Goal: Navigation & Orientation: Find specific page/section

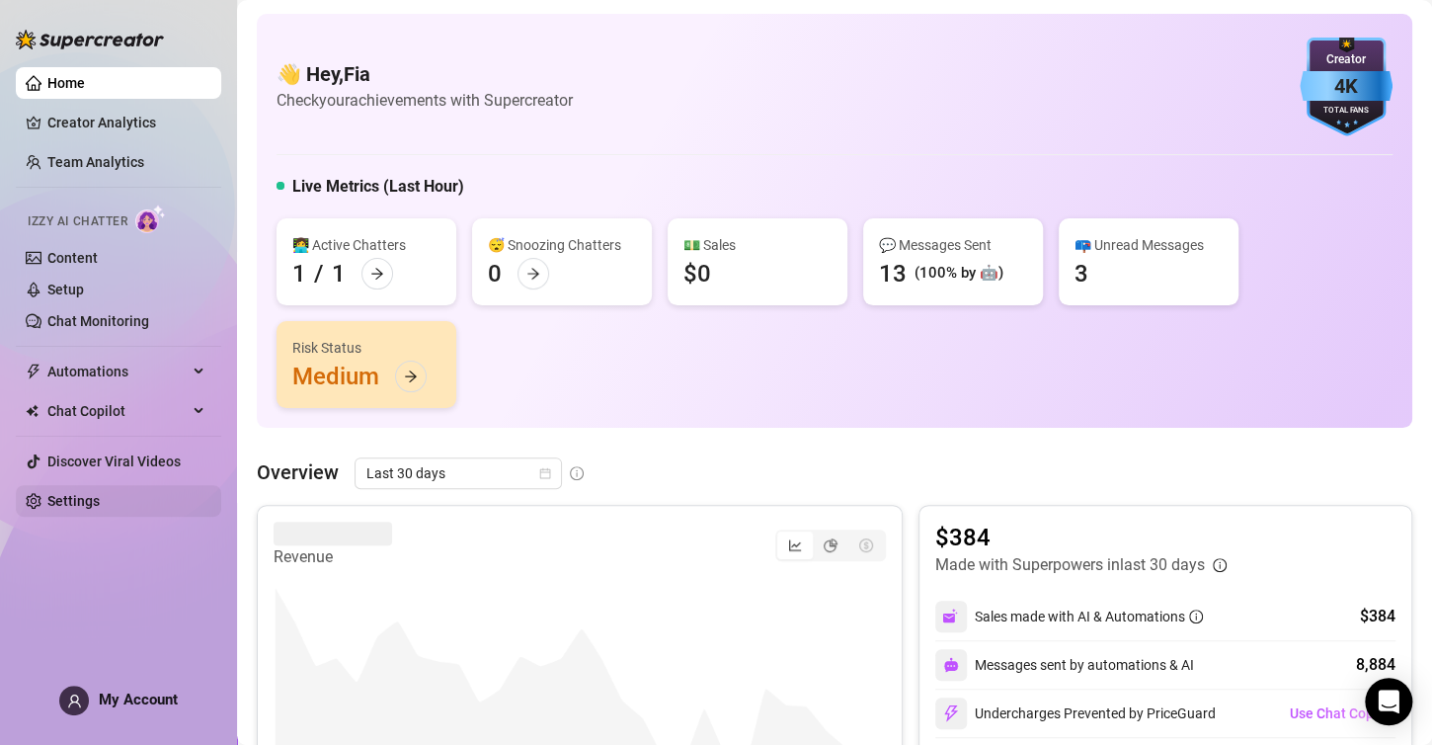
click at [99, 502] on link "Settings" at bounding box center [73, 501] width 52 height 16
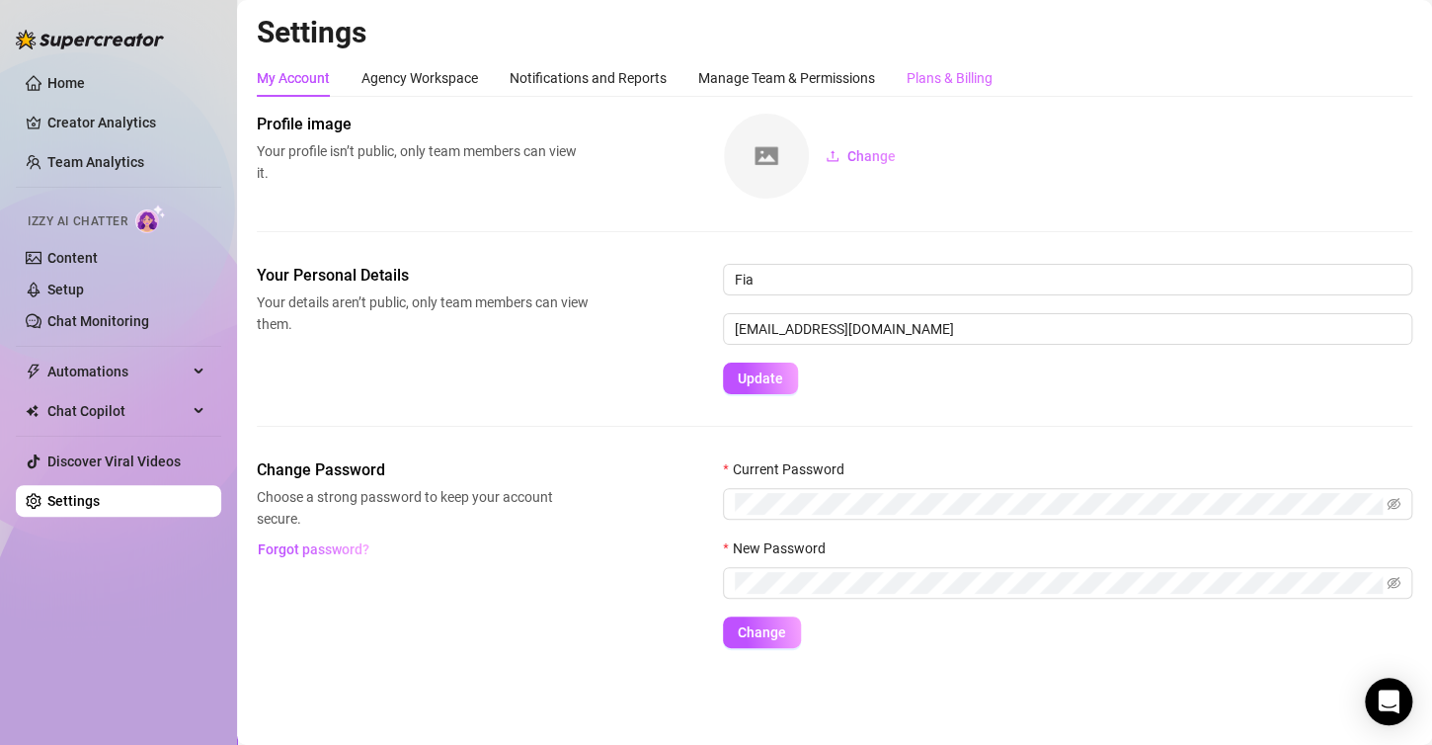
click at [951, 94] on div "Plans & Billing" at bounding box center [950, 78] width 86 height 38
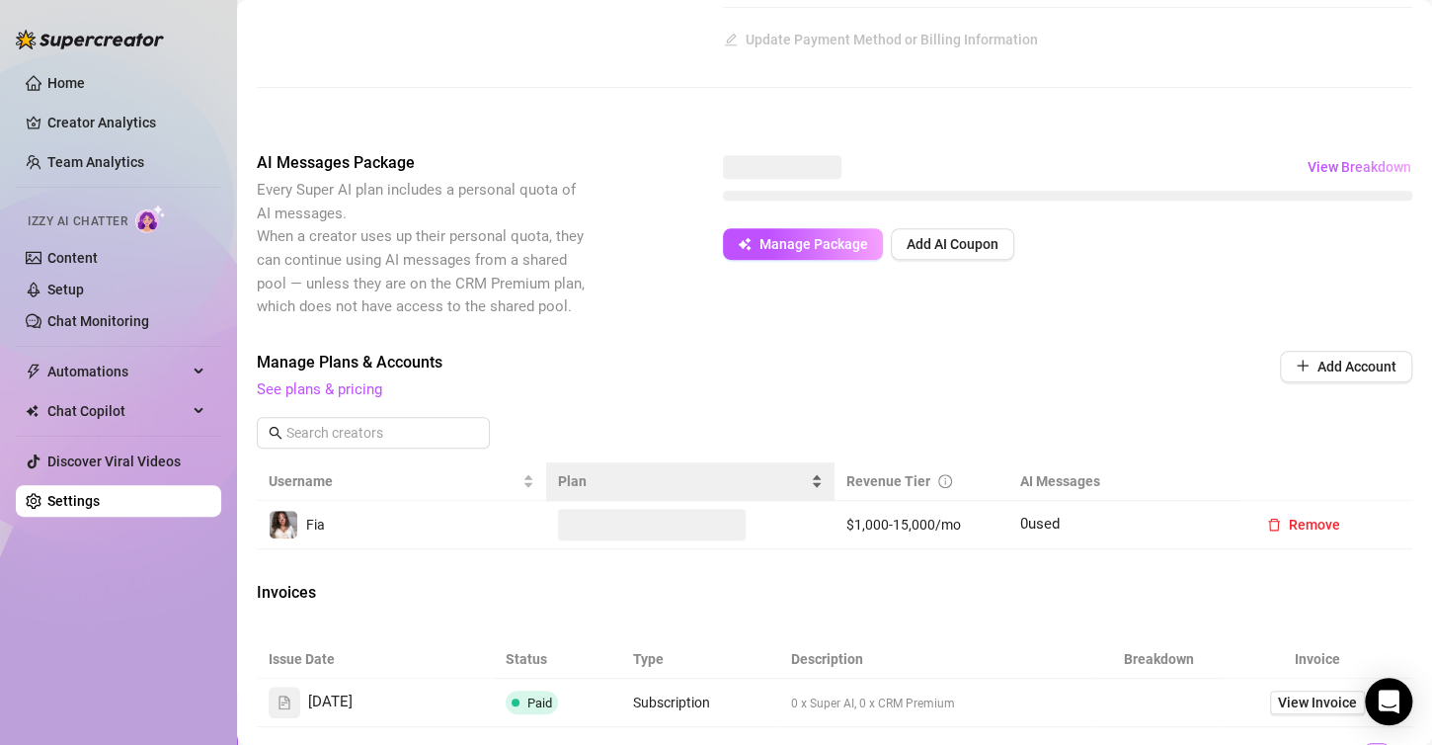
scroll to position [359, 0]
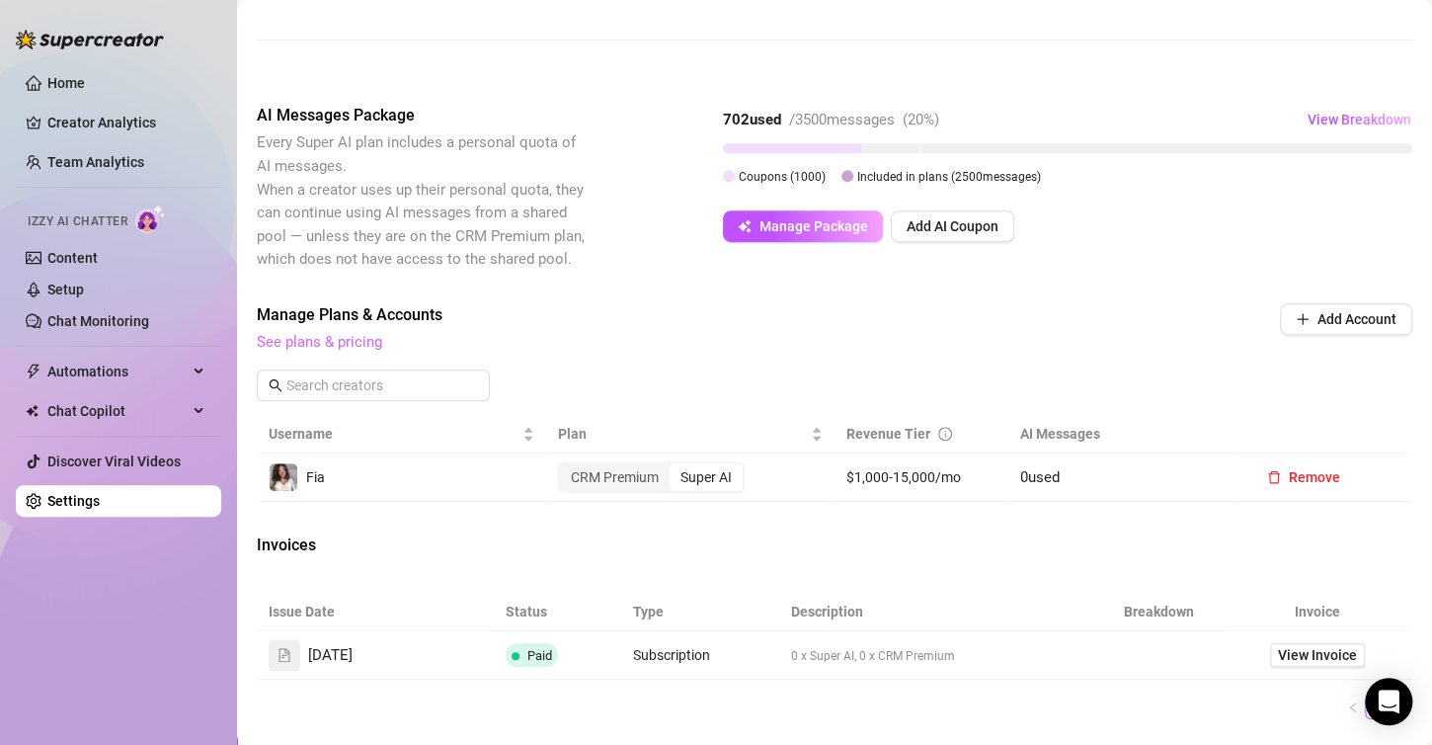
click at [366, 351] on link "See plans & pricing" at bounding box center [319, 342] width 125 height 18
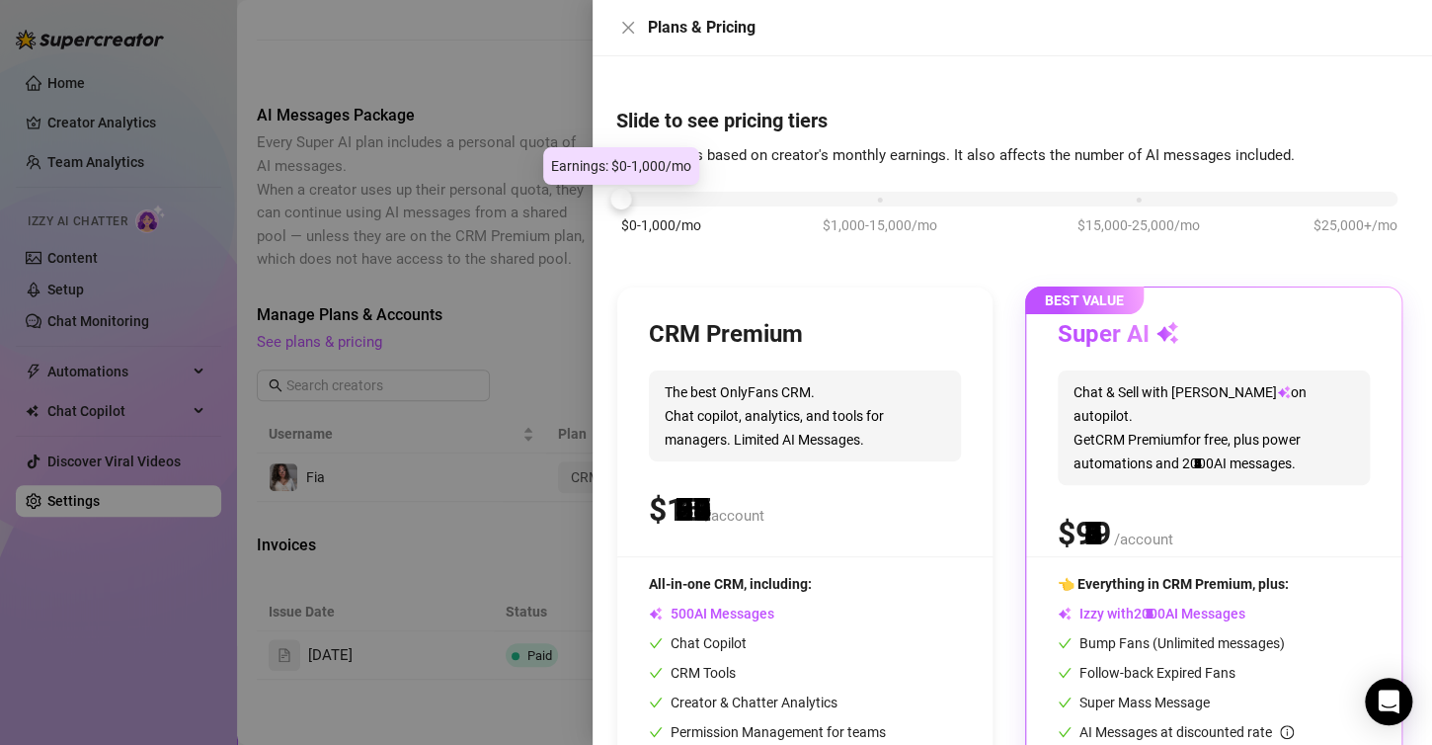
click at [670, 191] on div "$0-1,000/mo $1,000-15,000/mo $15,000-25,000/mo $25,000+/mo" at bounding box center [1009, 194] width 776 height 12
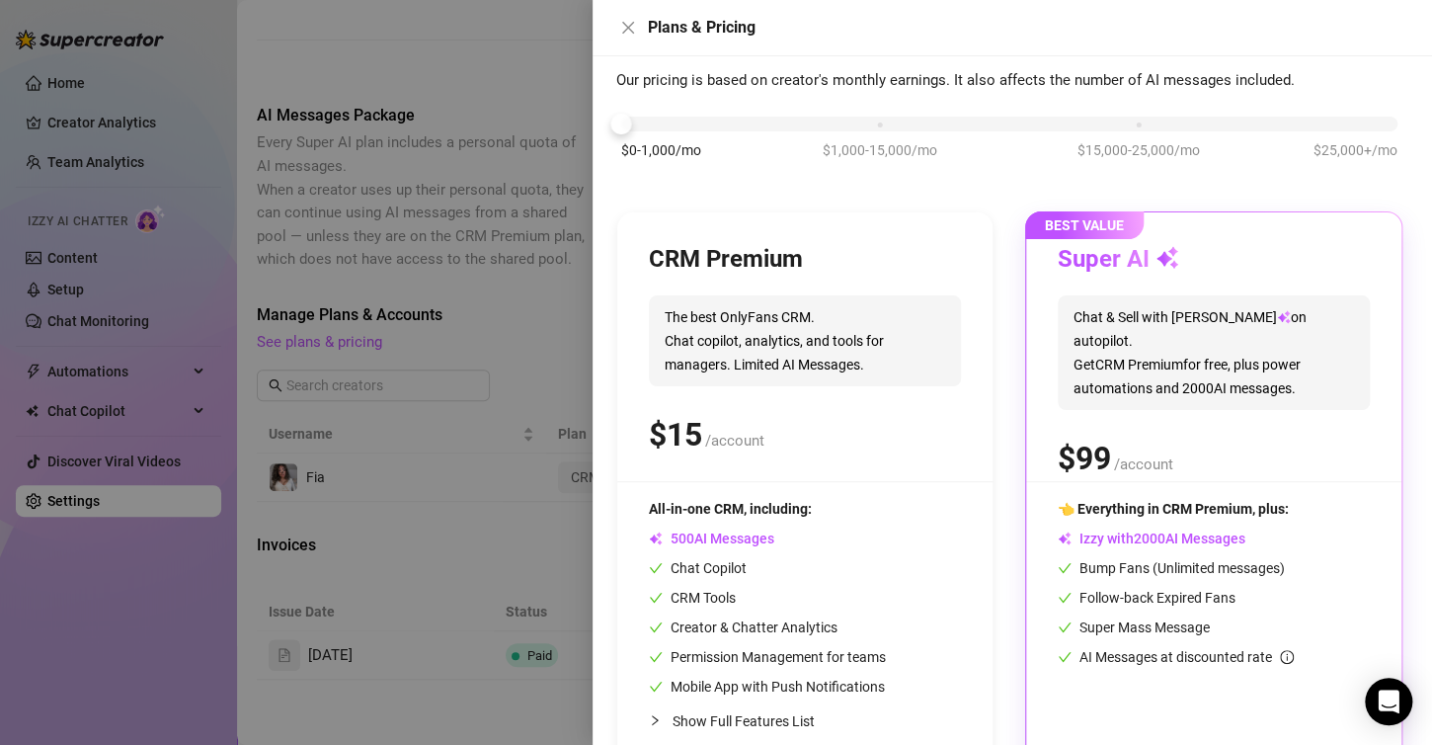
scroll to position [0, 0]
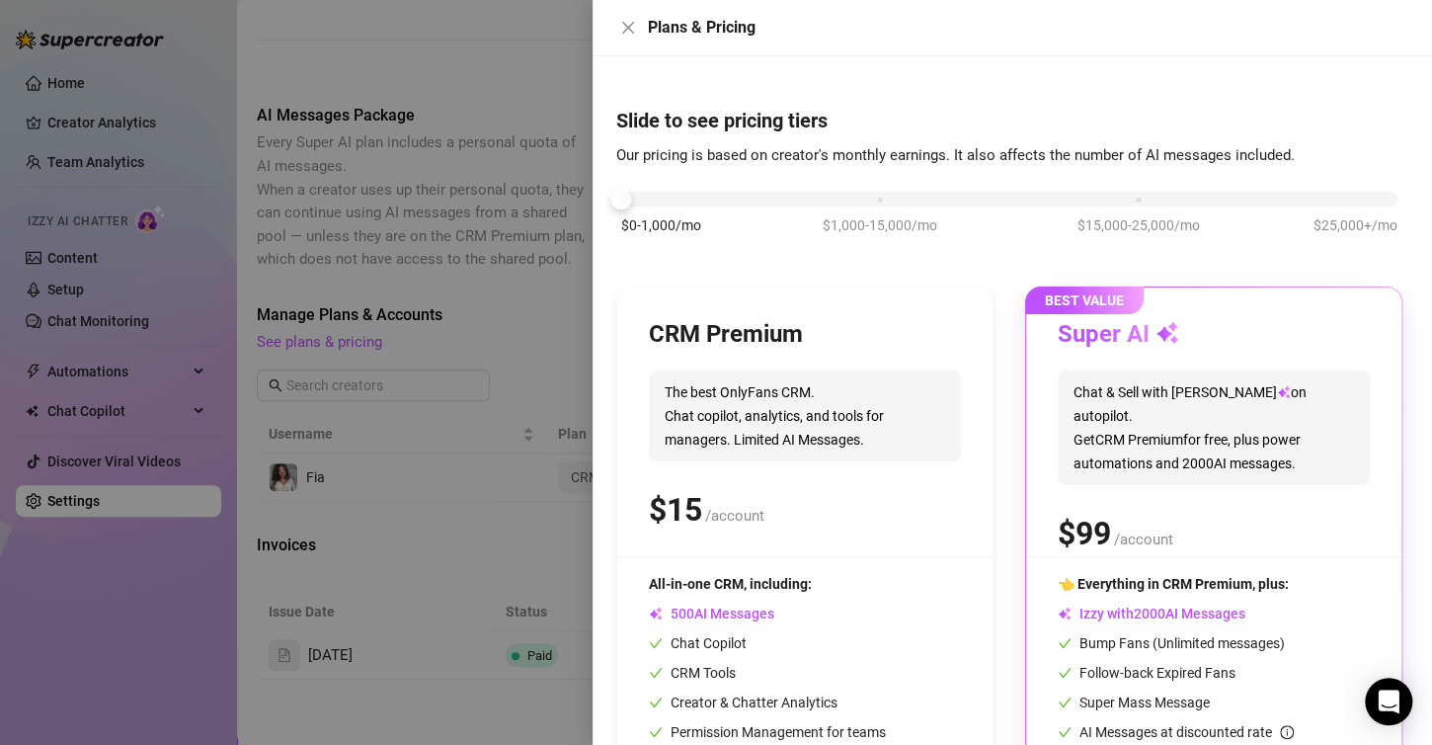
click at [854, 206] on div "$0-1,000/mo $1,000-15,000/mo $15,000-25,000/mo $25,000+/mo" at bounding box center [1009, 223] width 786 height 112
click at [881, 197] on div "$0-1,000/mo $1,000-15,000/mo $15,000-25,000/mo $25,000+/mo" at bounding box center [1009, 194] width 776 height 12
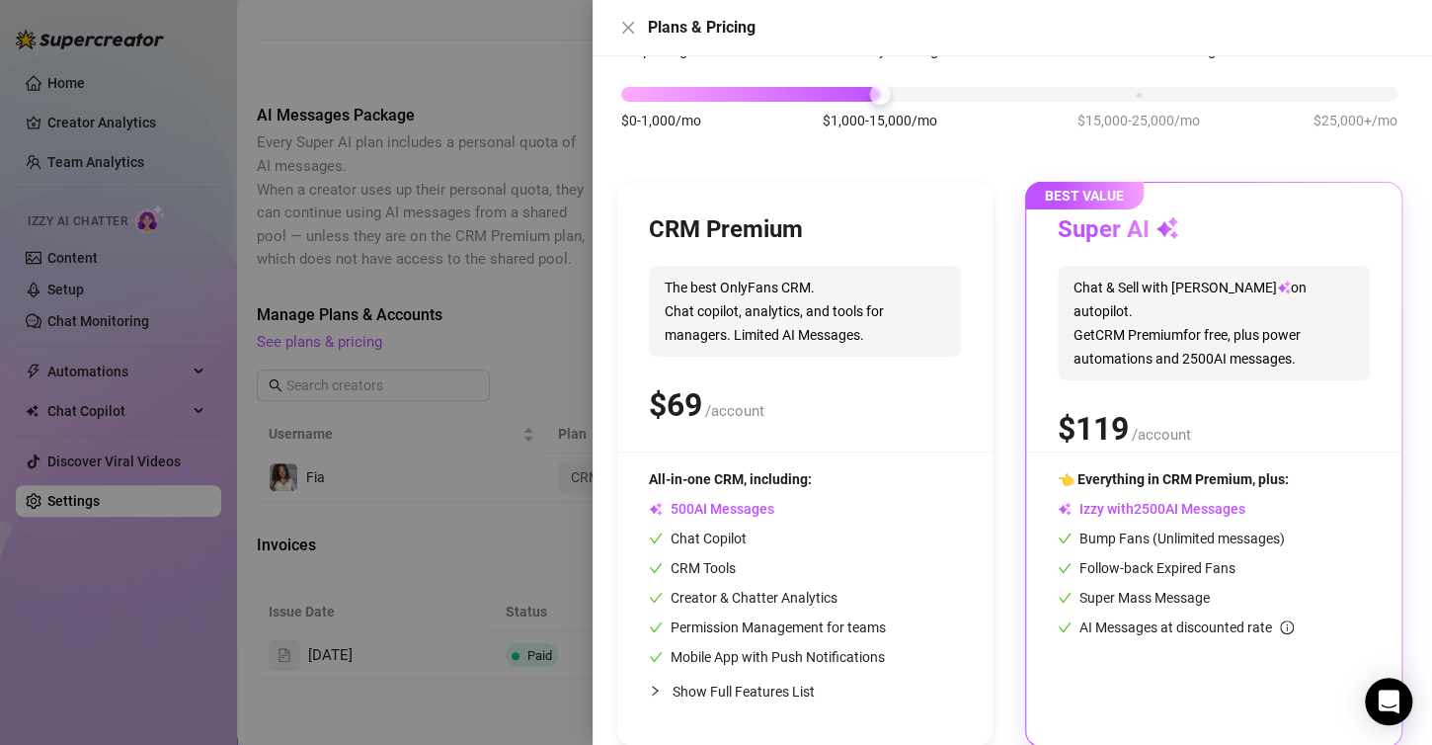
scroll to position [130, 0]
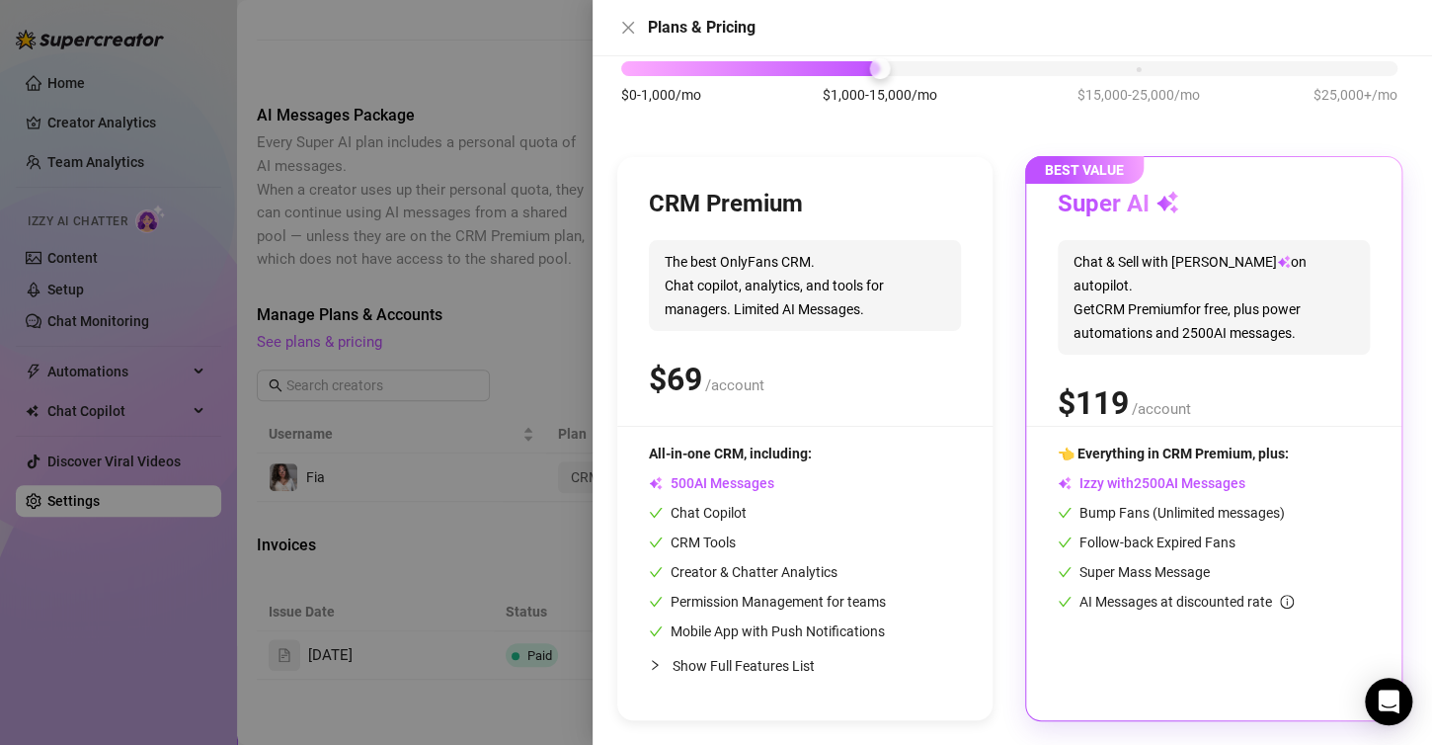
click at [748, 482] on span "AI Messages" at bounding box center [711, 483] width 125 height 16
click at [631, 24] on icon "close" at bounding box center [628, 28] width 12 height 12
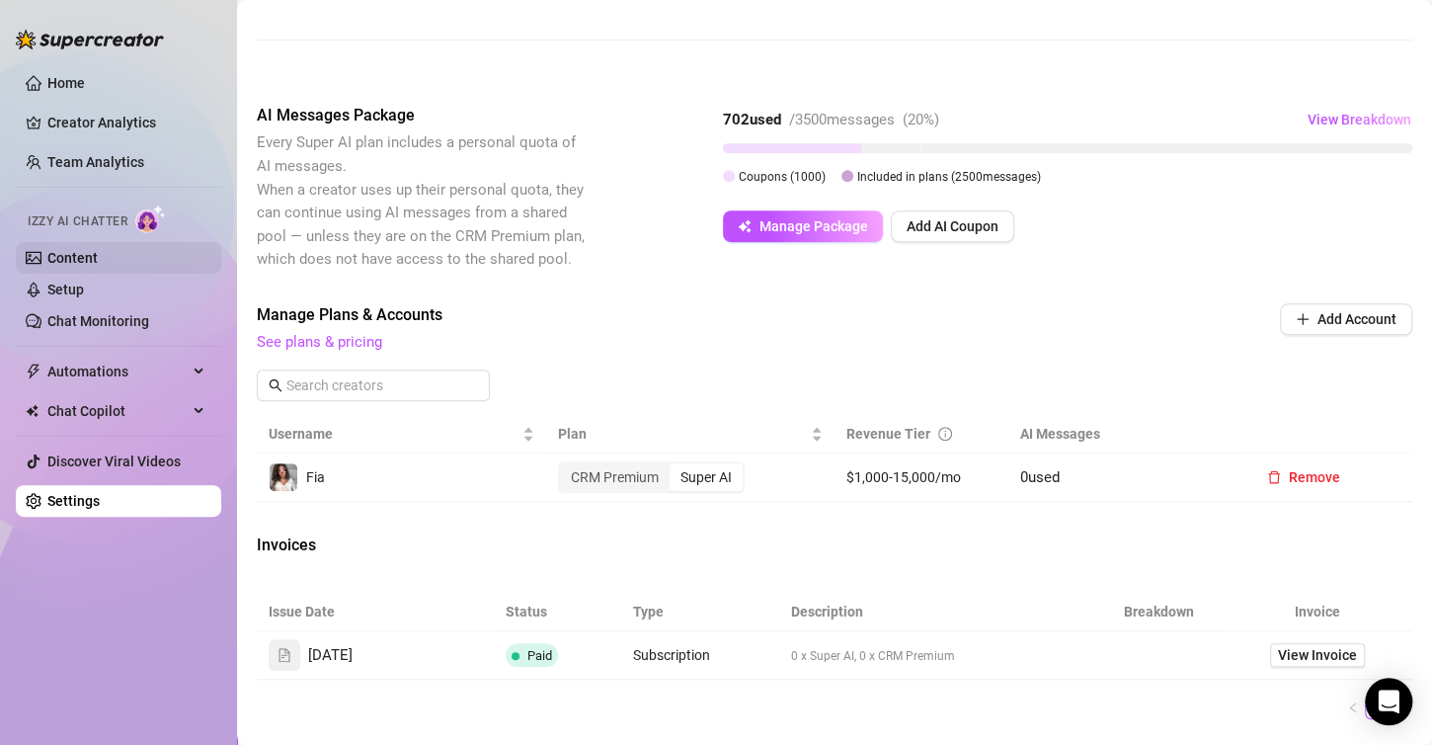
click at [98, 266] on link "Content" at bounding box center [72, 258] width 50 height 16
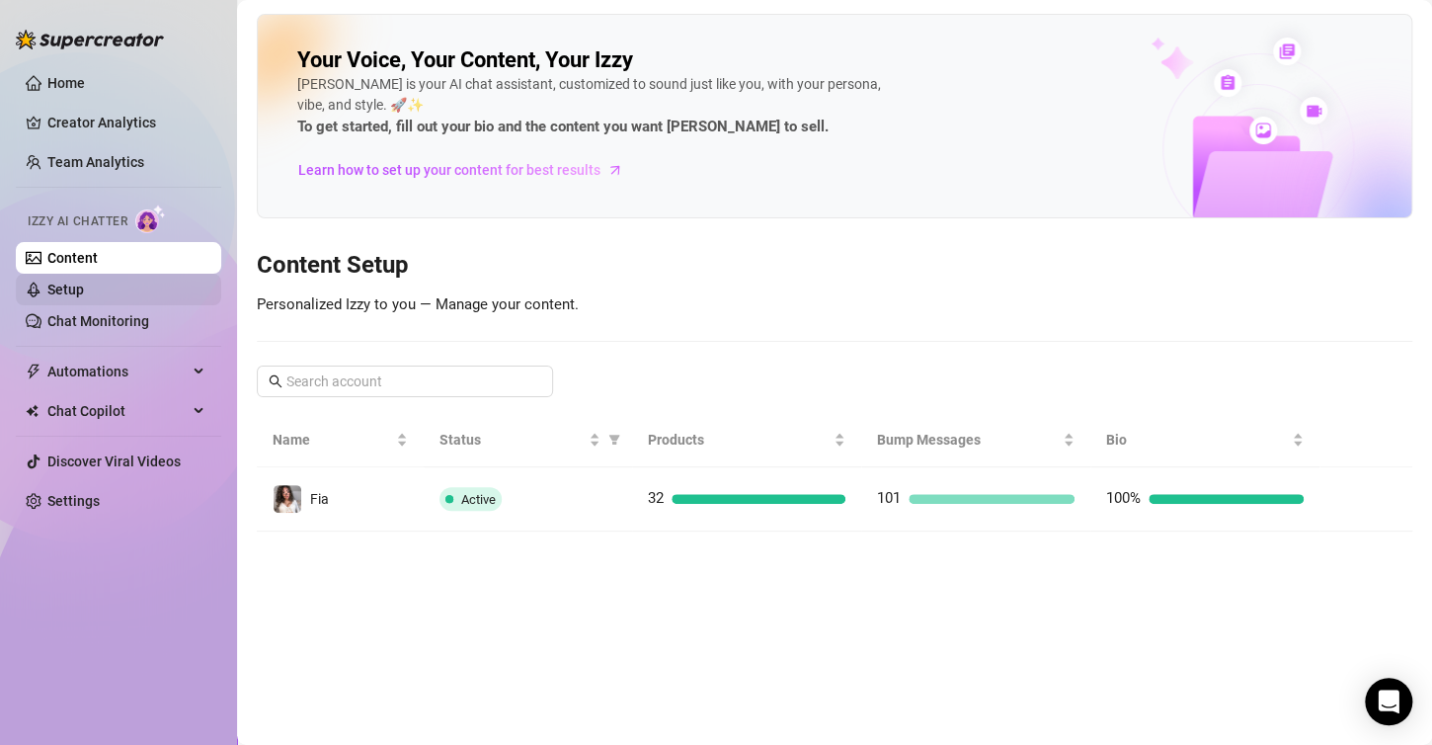
click at [84, 289] on link "Setup" at bounding box center [65, 290] width 37 height 16
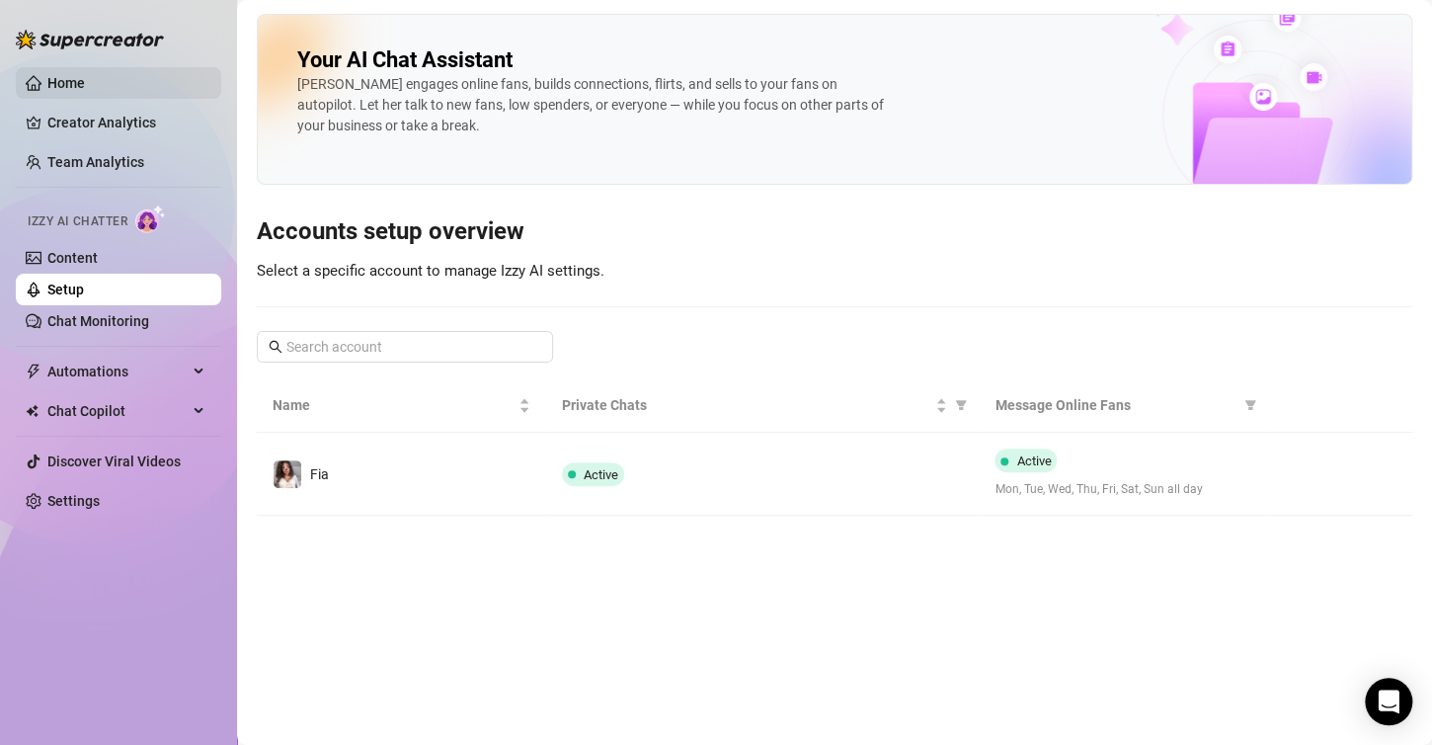
click at [85, 83] on link "Home" at bounding box center [66, 83] width 38 height 16
